Goal: Register for event/course

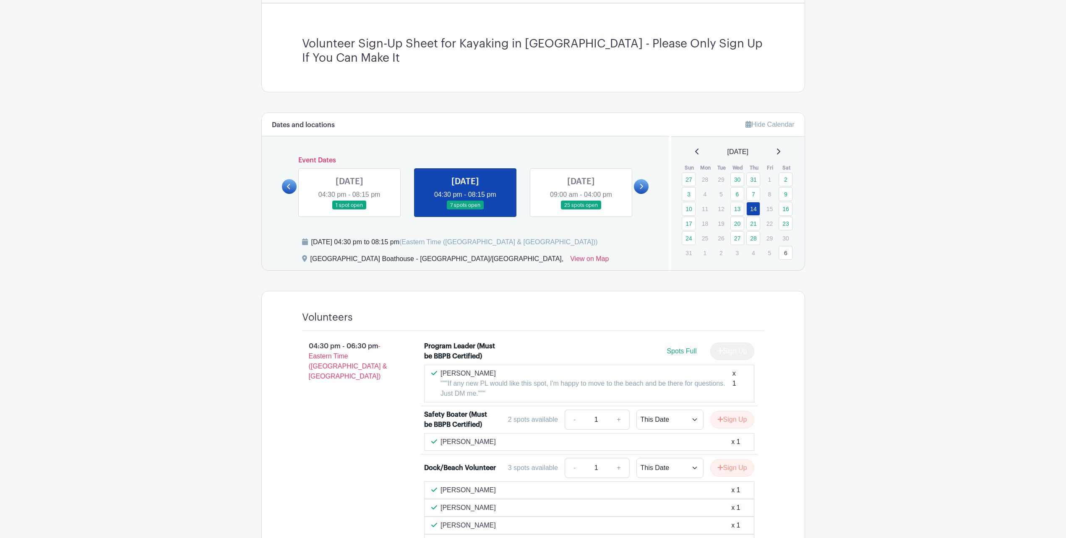
scroll to position [314, 0]
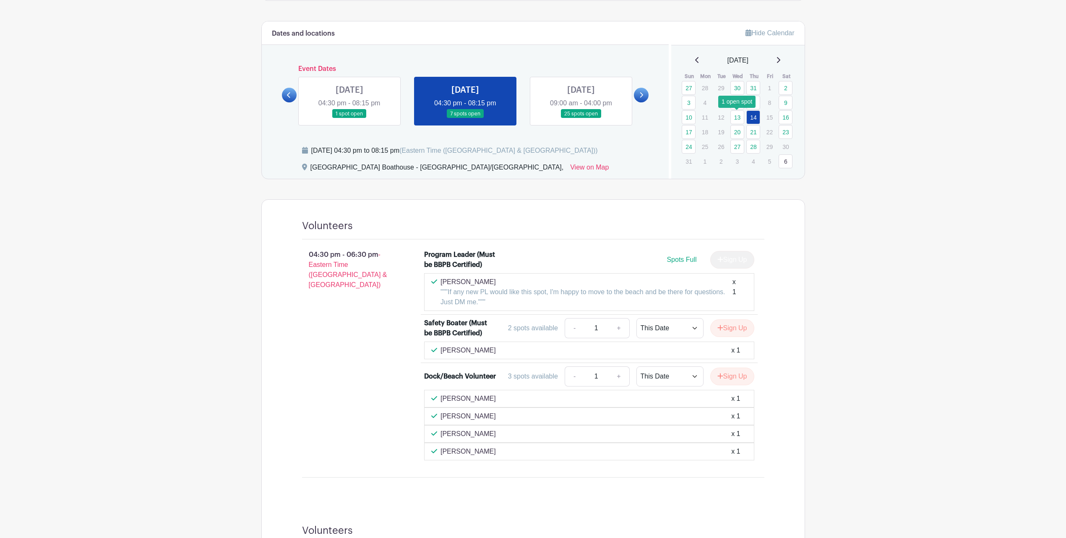
click at [737, 122] on link "13" at bounding box center [737, 117] width 14 height 14
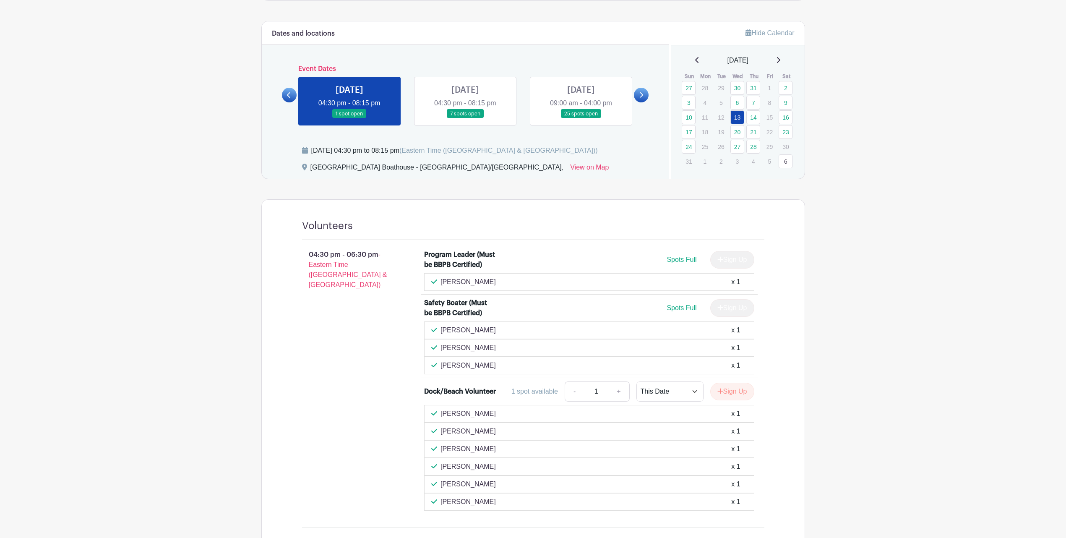
click at [581, 118] on link at bounding box center [581, 118] width 0 height 0
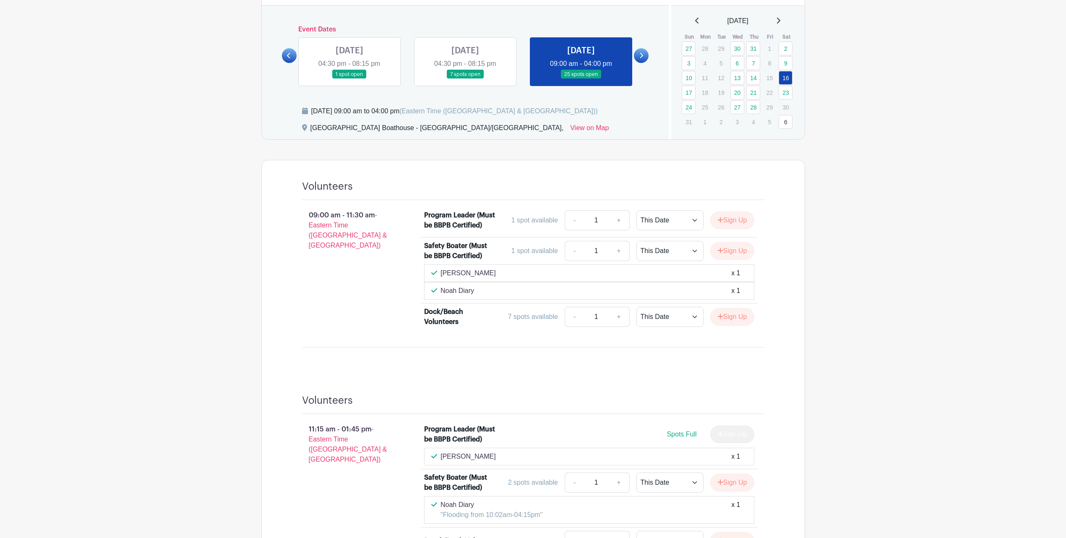
scroll to position [349, 0]
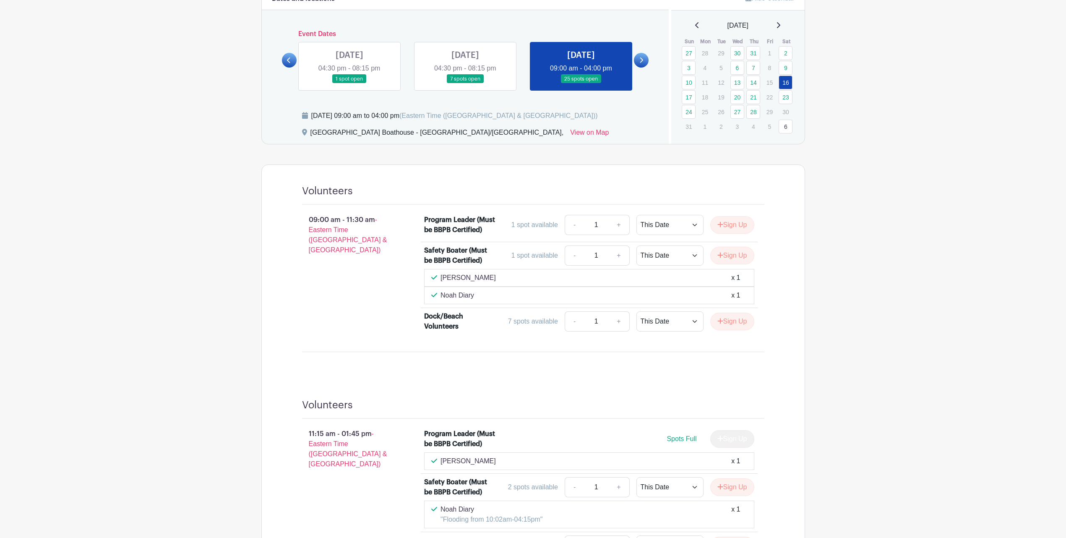
click at [680, 96] on div "August 2025 Sun Mon Tue Wed Thu Fri Sat 27 28 29 30 31 1 2 3 4 5 6 7 8 9 10 11 …" at bounding box center [737, 77] width 133 height 113
click at [687, 97] on link "17" at bounding box center [688, 97] width 14 height 14
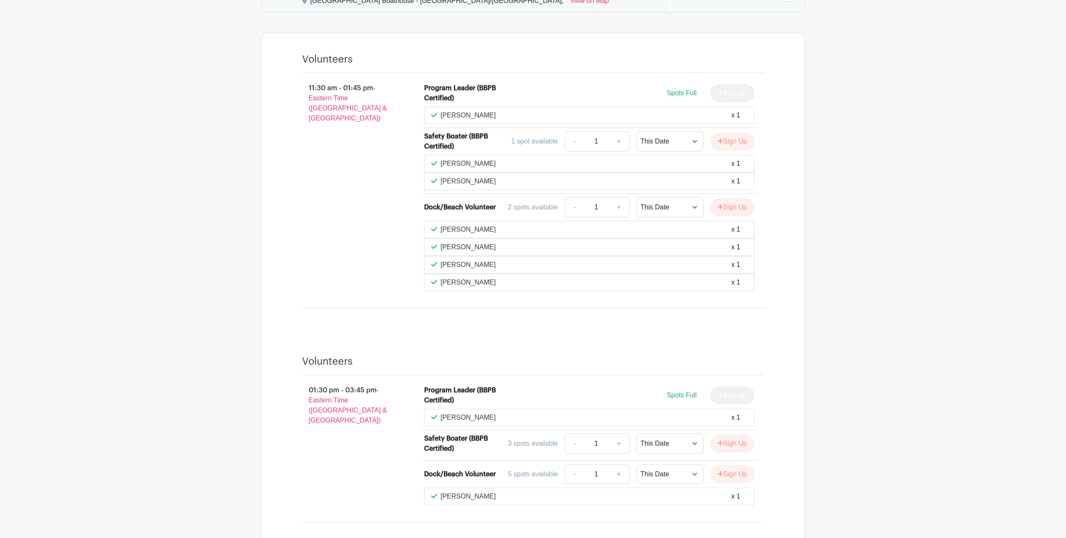
scroll to position [398, 0]
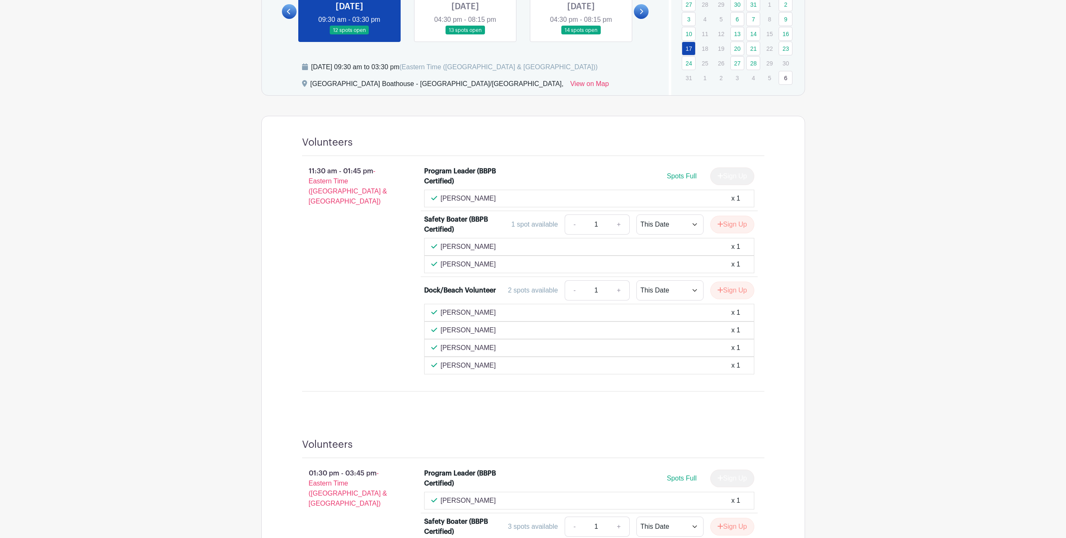
click at [793, 49] on td "23" at bounding box center [786, 48] width 16 height 15
click at [788, 56] on td "30" at bounding box center [786, 63] width 16 height 15
click at [786, 52] on link "23" at bounding box center [785, 49] width 14 height 14
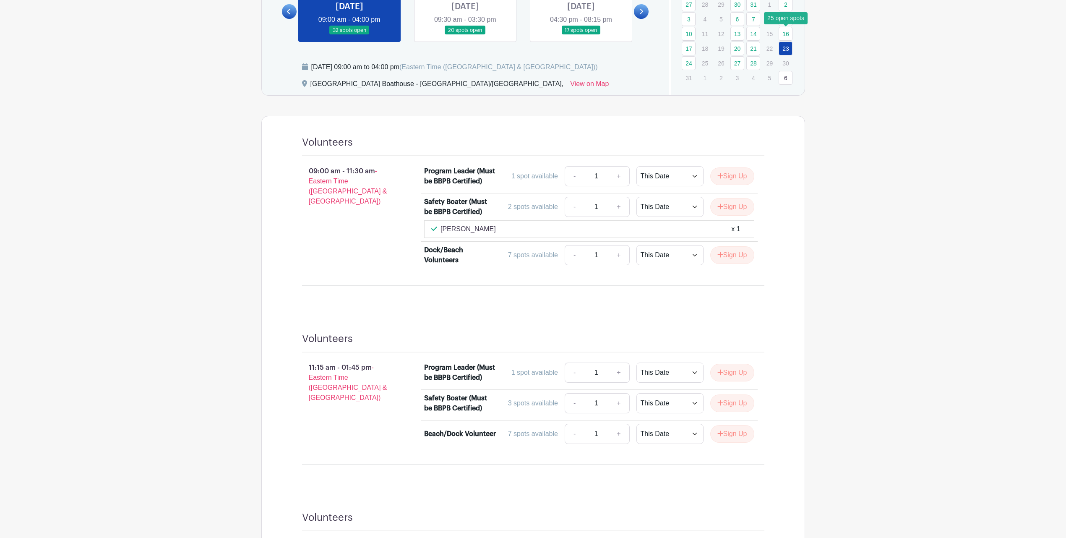
click at [786, 36] on link "16" at bounding box center [785, 34] width 14 height 14
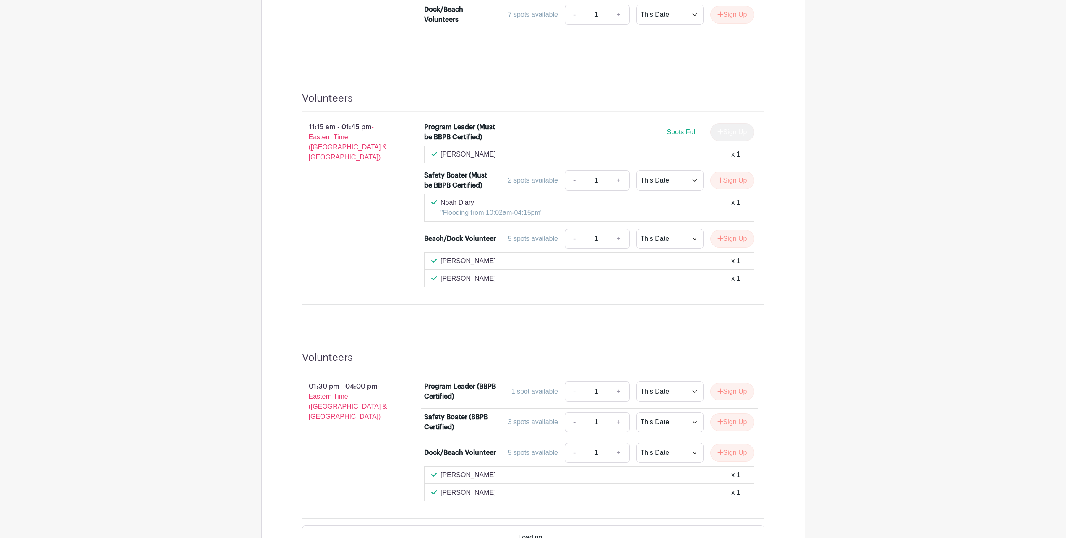
scroll to position [660, 0]
